Goal: Entertainment & Leisure: Consume media (video, audio)

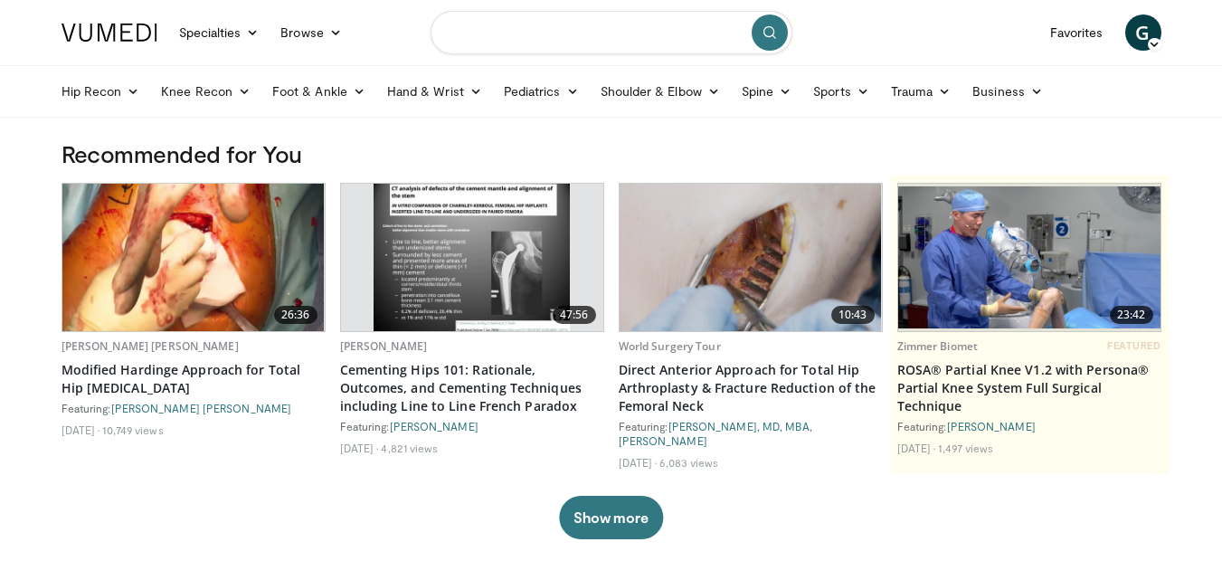
click at [525, 49] on input "Search topics, interventions" at bounding box center [612, 32] width 362 height 43
type input "******"
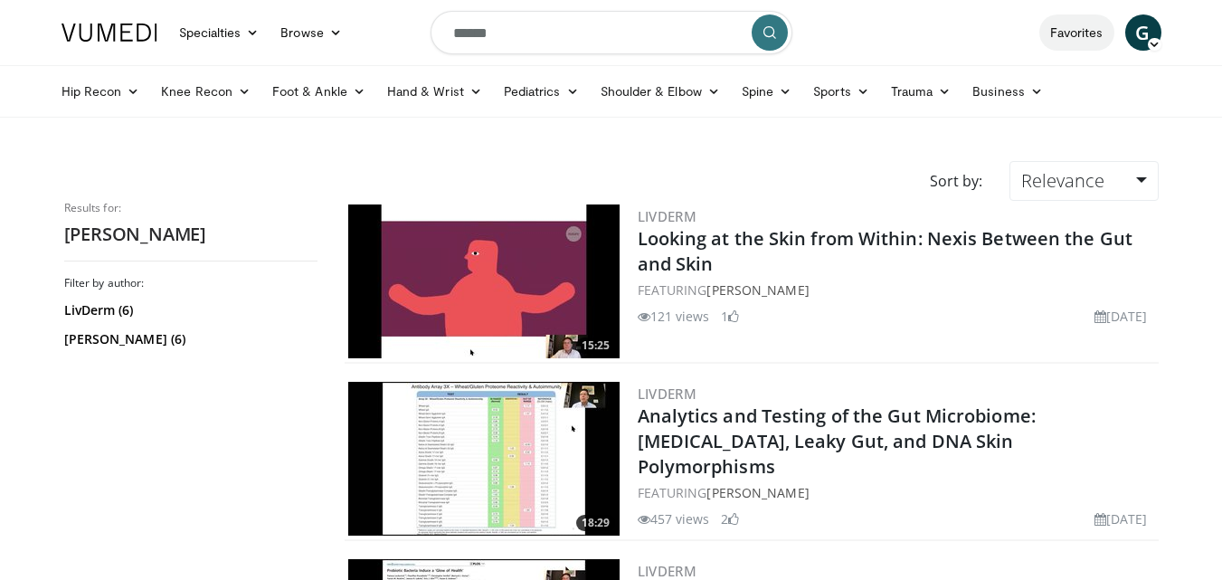
click at [1070, 25] on link "Favorites" at bounding box center [1077, 32] width 75 height 36
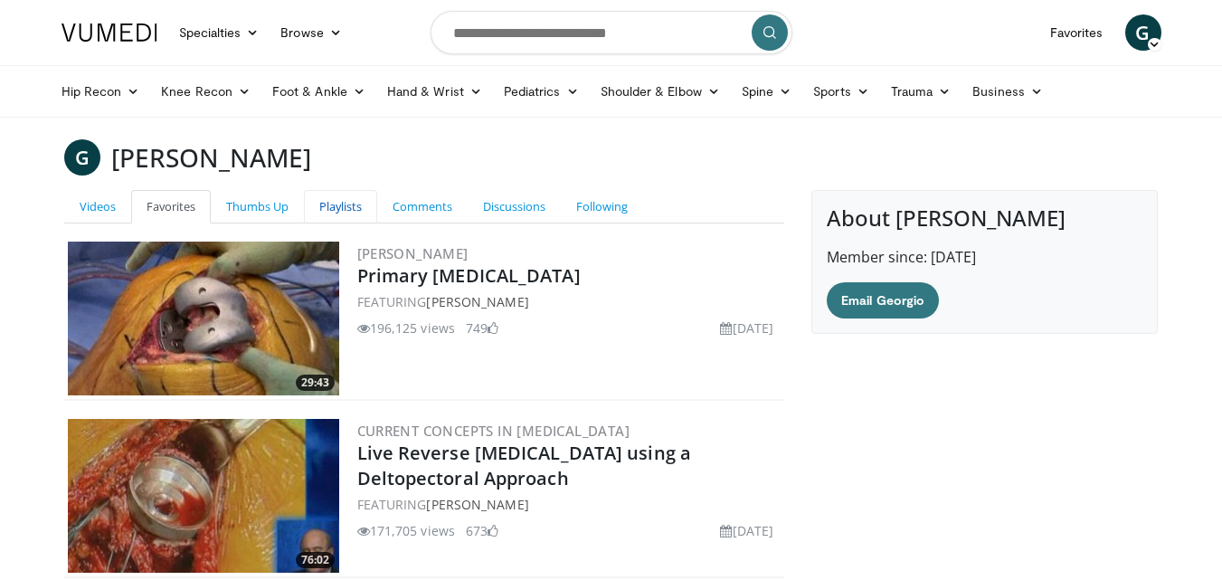
click at [342, 208] on link "Playlists" at bounding box center [340, 206] width 73 height 33
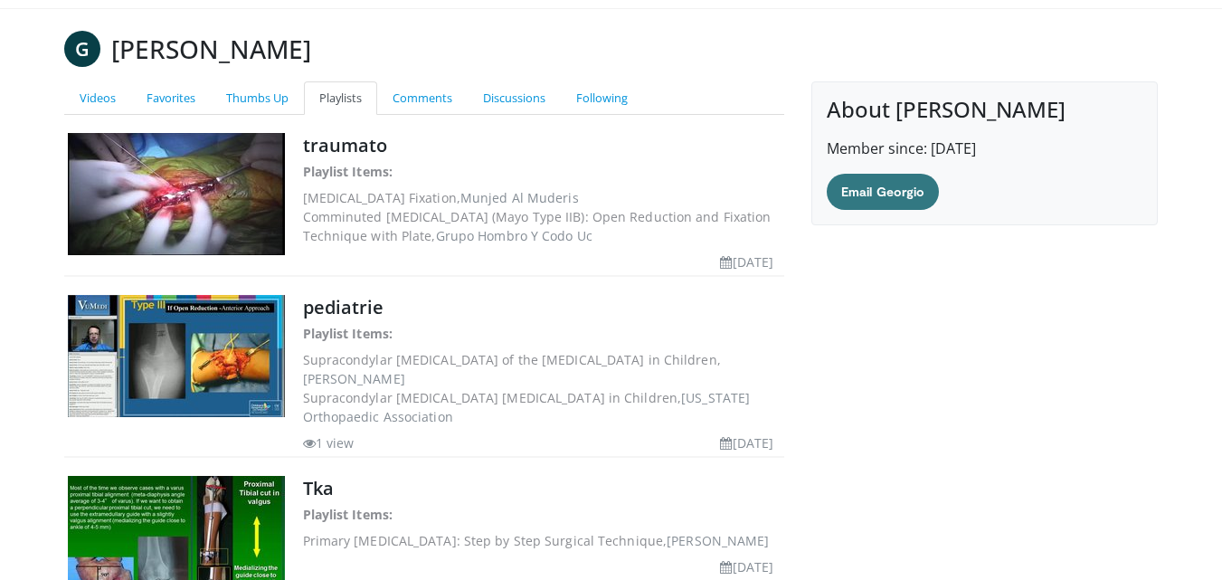
scroll to position [163, 0]
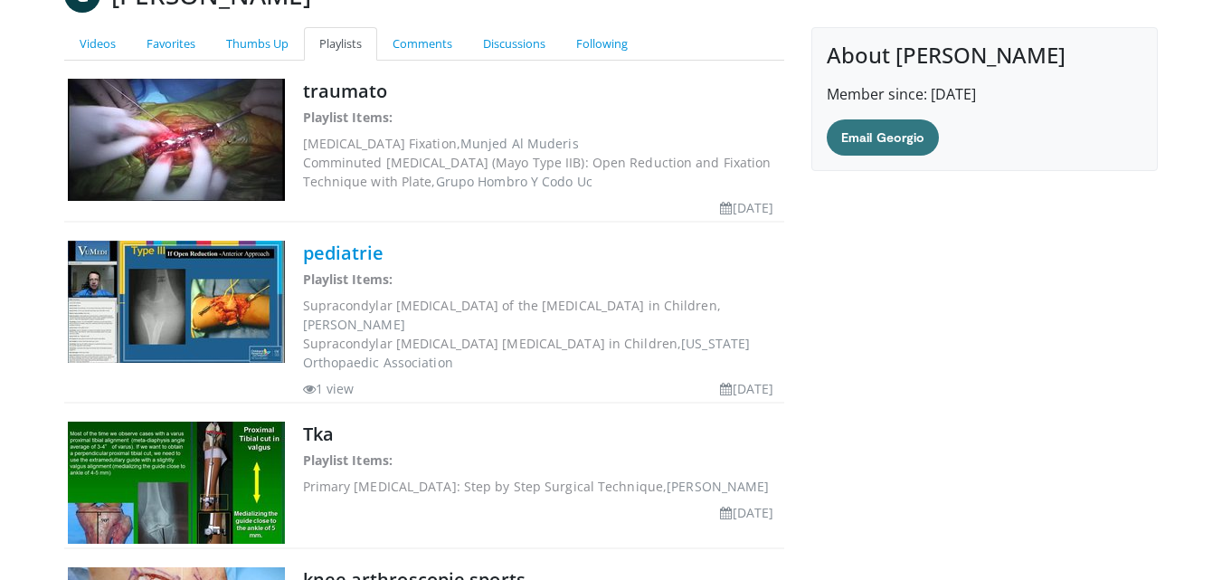
click at [372, 250] on link "pediatrie" at bounding box center [343, 253] width 81 height 24
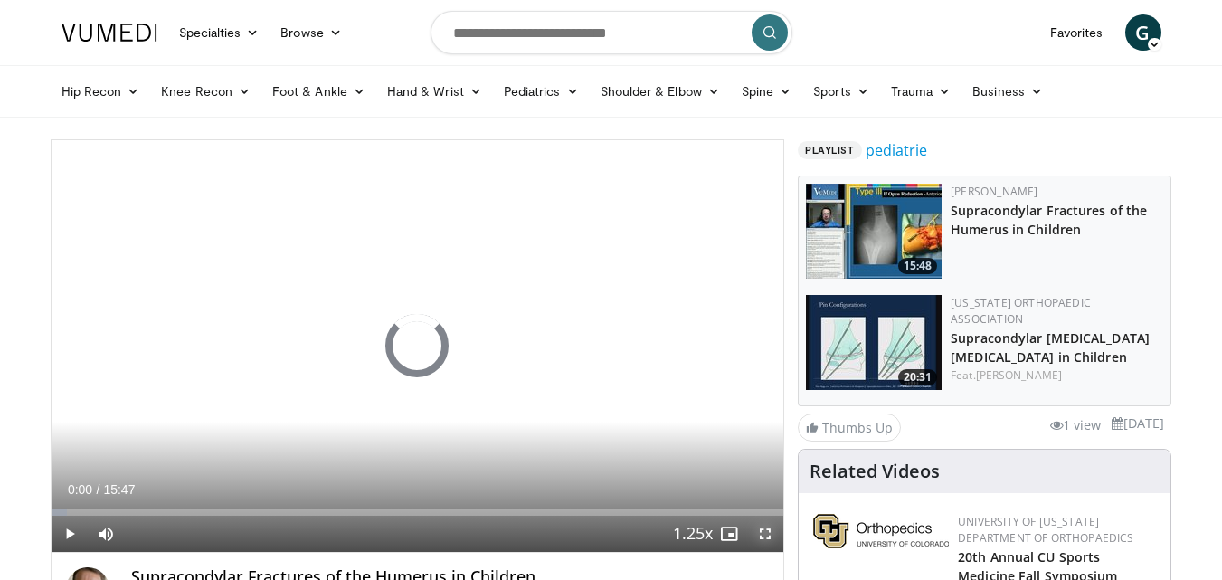
click at [769, 533] on span "Video Player" at bounding box center [765, 534] width 36 height 36
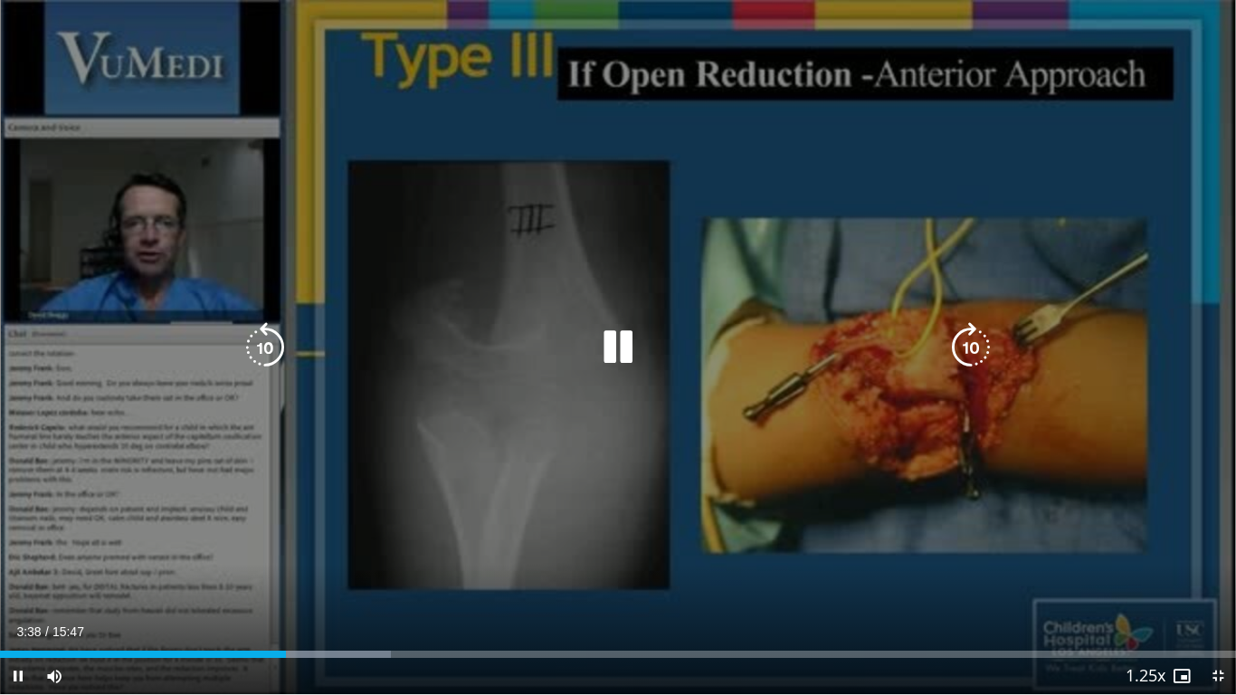
click at [621, 334] on icon "Video Player" at bounding box center [618, 347] width 51 height 51
click at [1147, 181] on div "10 seconds Tap to unmute" at bounding box center [618, 347] width 1236 height 694
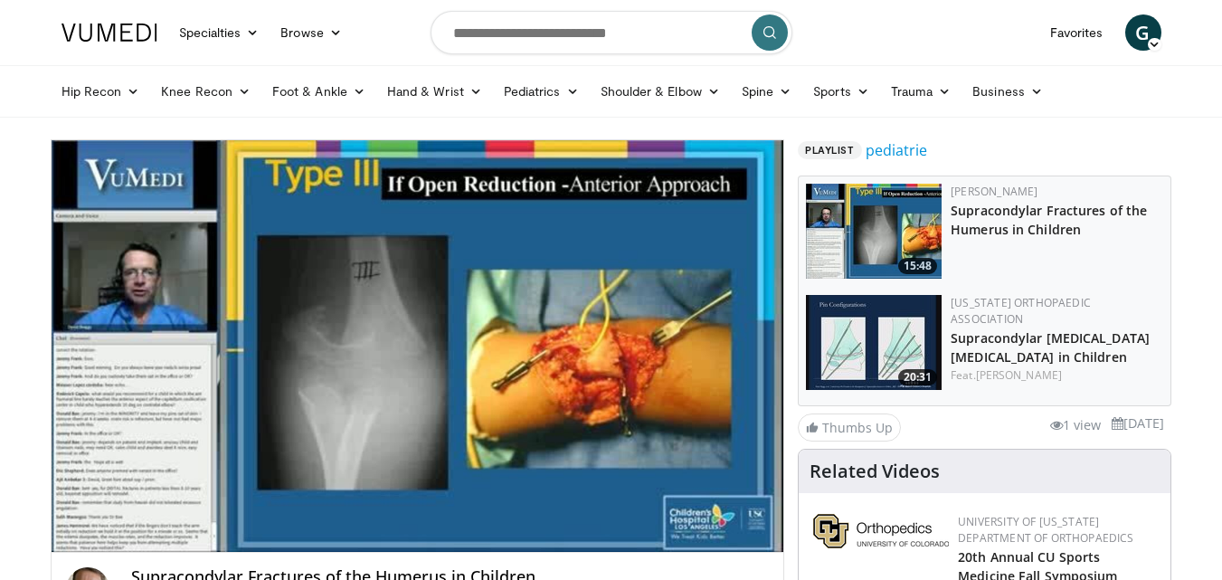
click at [867, 338] on img at bounding box center [874, 342] width 136 height 95
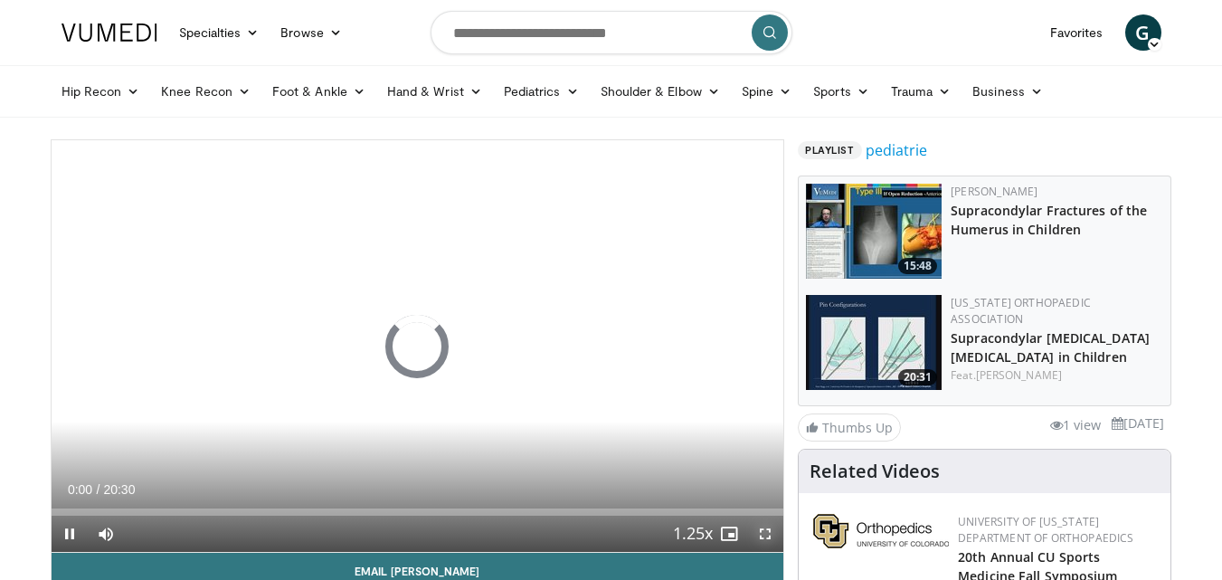
click at [756, 529] on span "Video Player" at bounding box center [765, 534] width 36 height 36
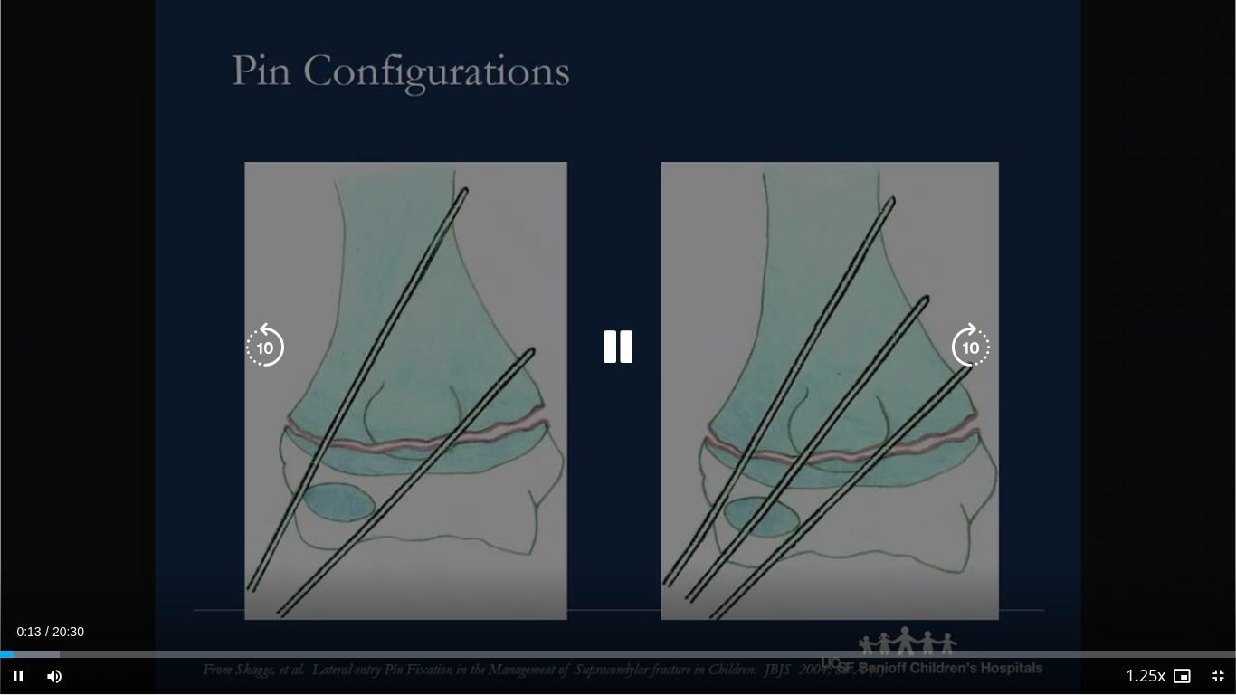
click at [614, 333] on icon "Video Player" at bounding box center [618, 347] width 51 height 51
